Goal: Information Seeking & Learning: Stay updated

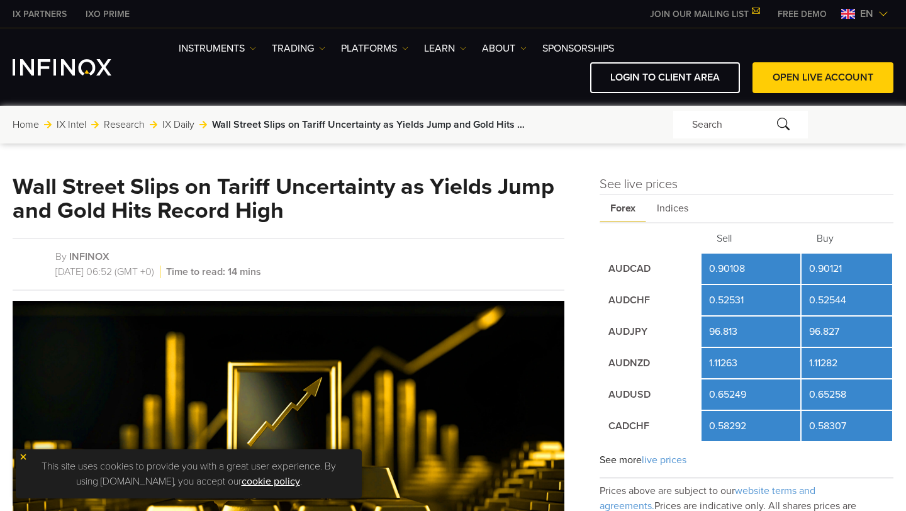
click at [172, 126] on link "IX Daily" at bounding box center [178, 124] width 32 height 15
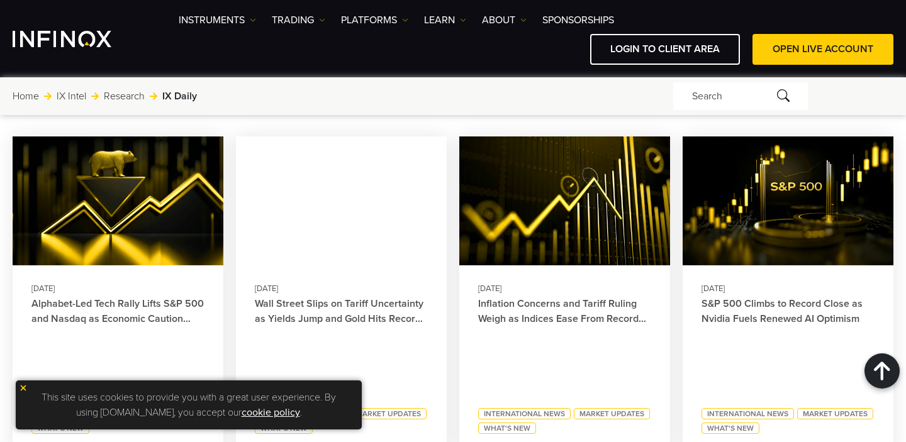
scroll to position [584, 0]
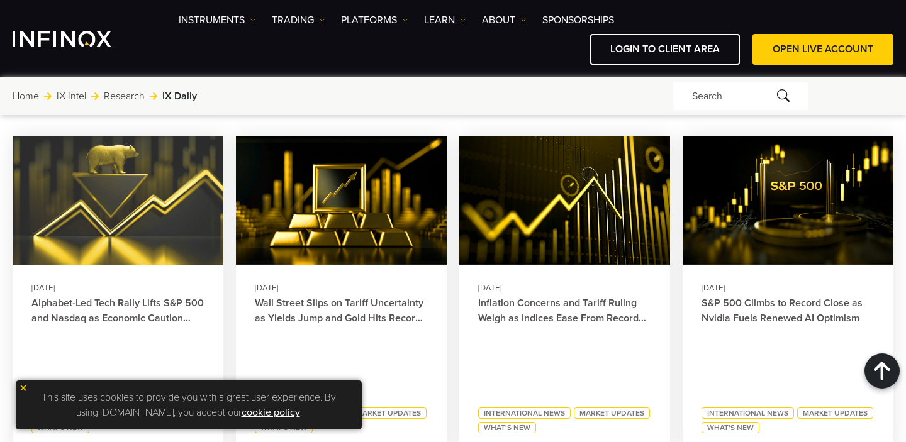
click at [166, 175] on img at bounding box center [117, 201] width 231 height 142
